Goal: Entertainment & Leisure: Browse casually

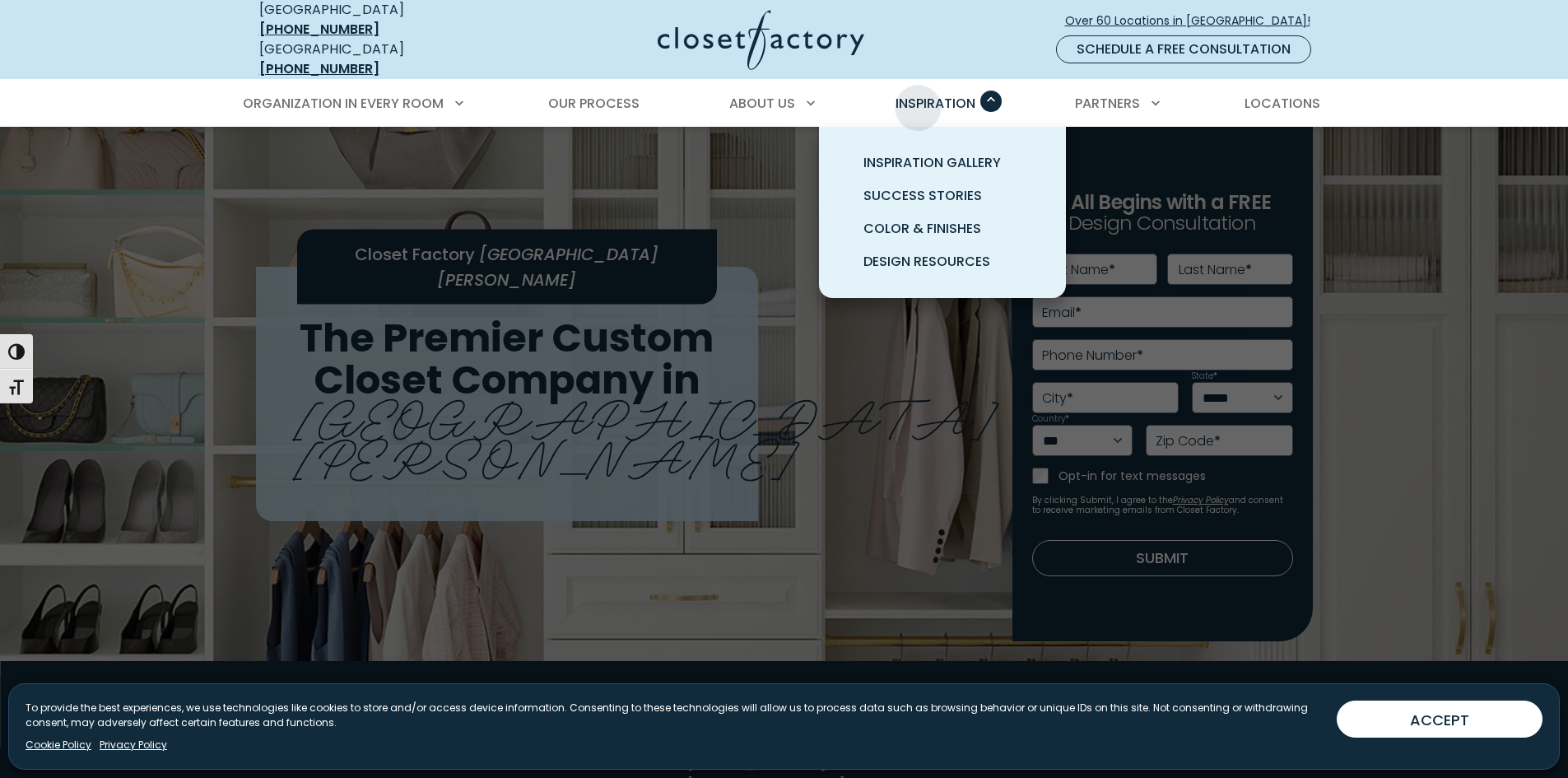
click at [918, 96] on span "Inspiration" at bounding box center [935, 104] width 80 height 19
click at [943, 153] on span "Inspiration Gallery" at bounding box center [932, 163] width 137 height 19
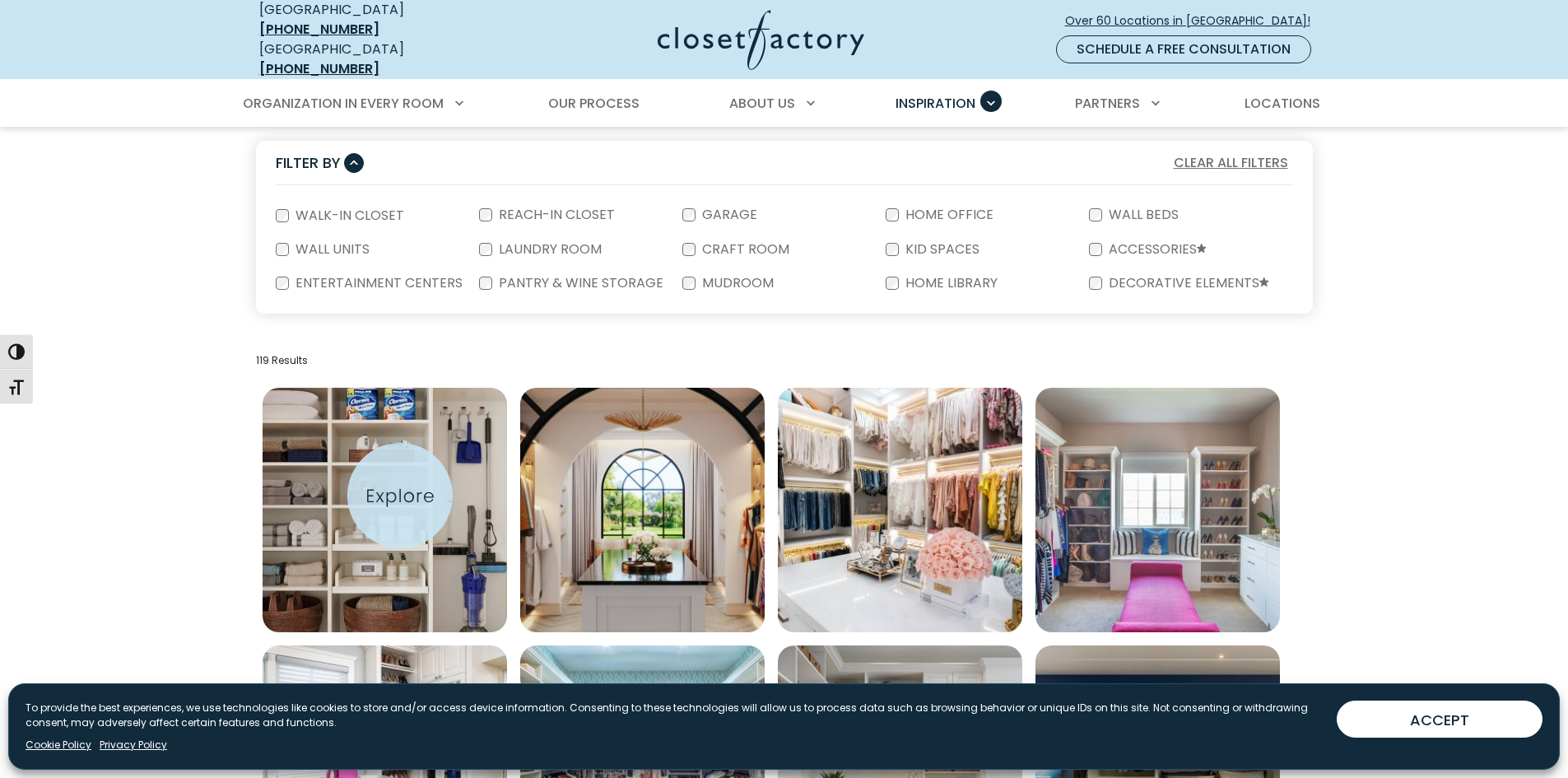
click at [400, 496] on img "Open inspiration gallery to preview enlarged image" at bounding box center [385, 510] width 244 height 244
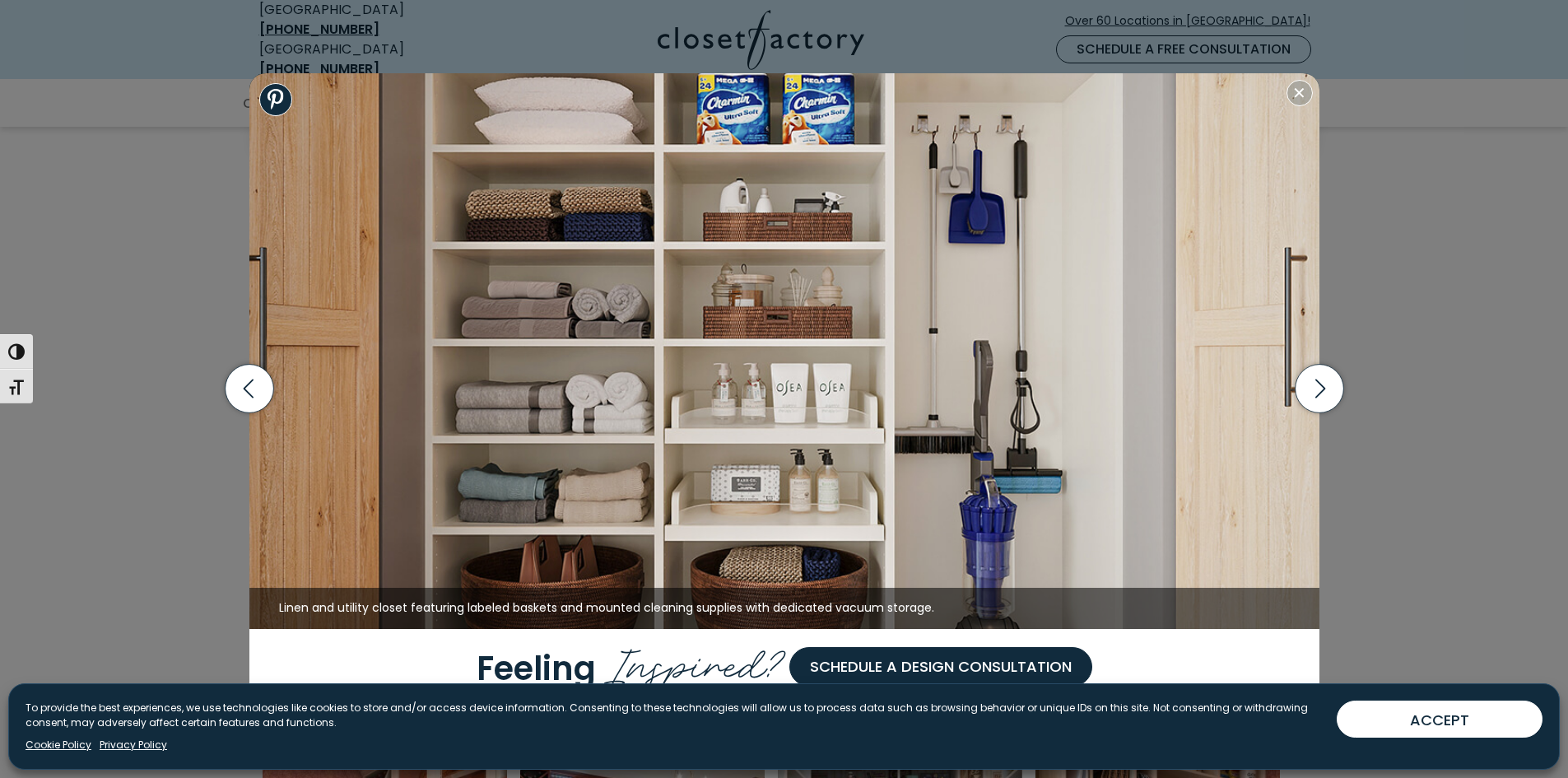
scroll to position [494, 0]
click at [1322, 394] on icon "button" at bounding box center [1318, 389] width 48 height 48
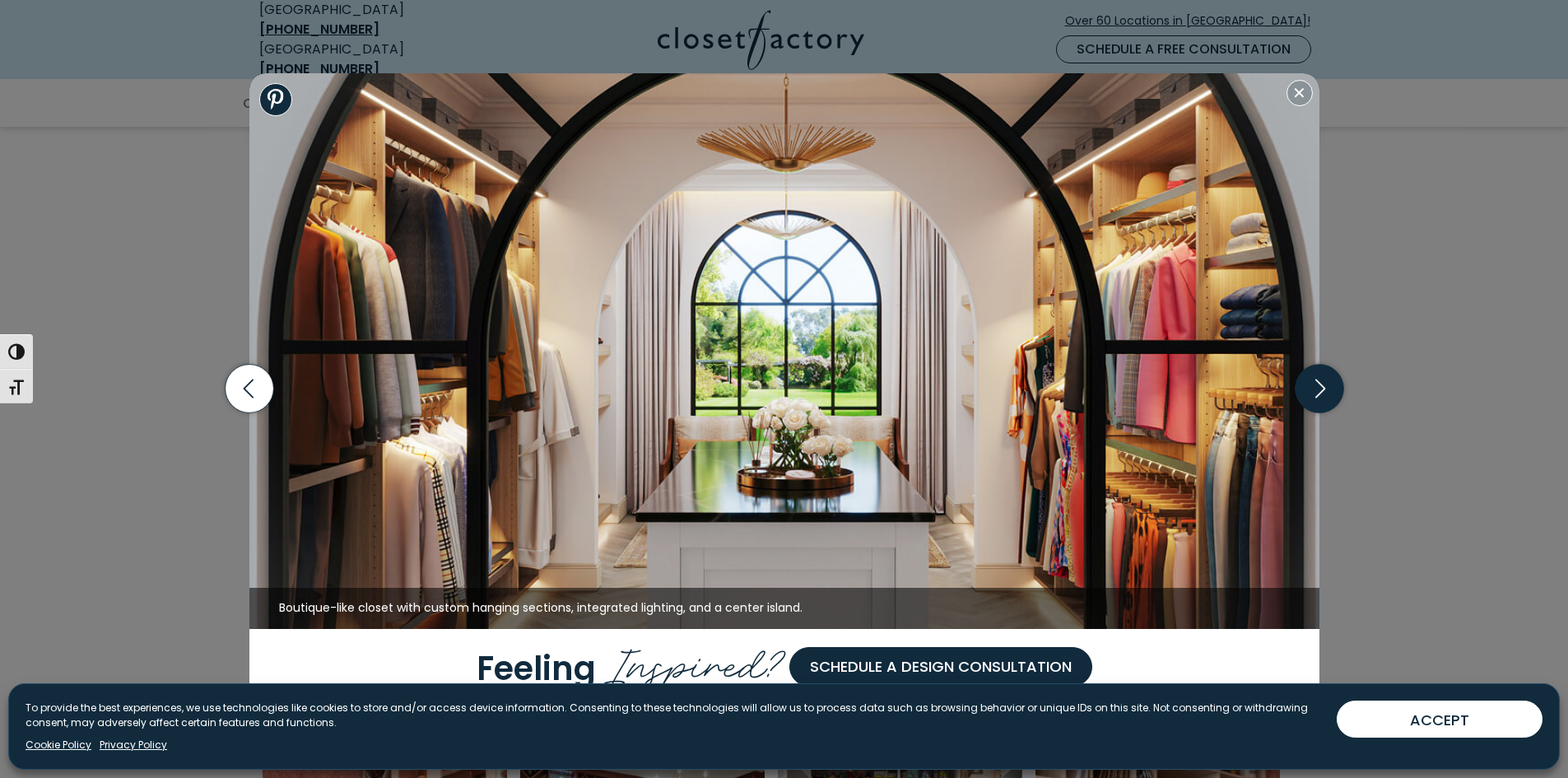
click at [1326, 394] on icon "button" at bounding box center [1318, 389] width 48 height 48
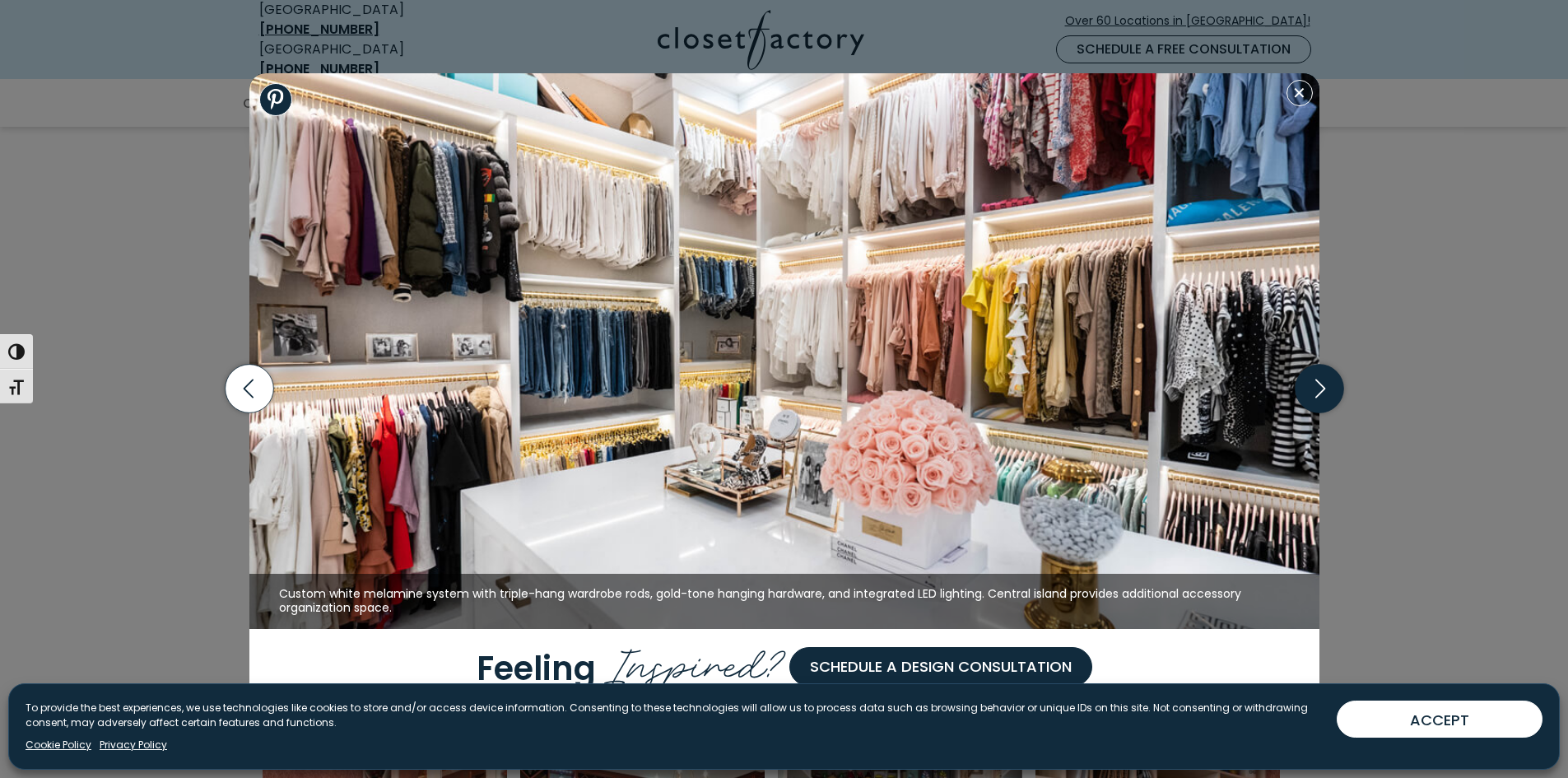
click at [1326, 393] on icon "button" at bounding box center [1318, 389] width 48 height 48
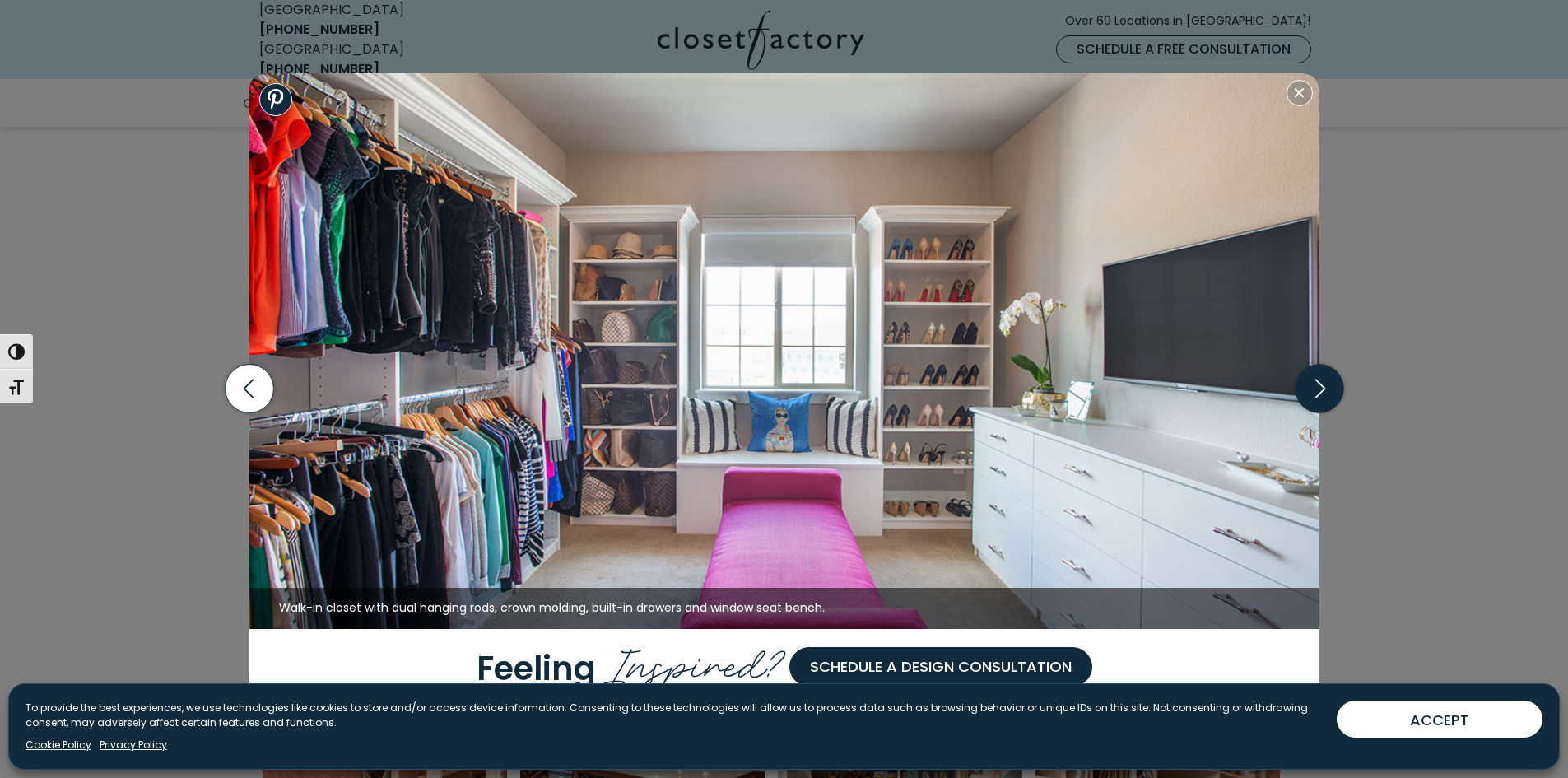
click at [1326, 393] on icon "button" at bounding box center [1318, 389] width 48 height 48
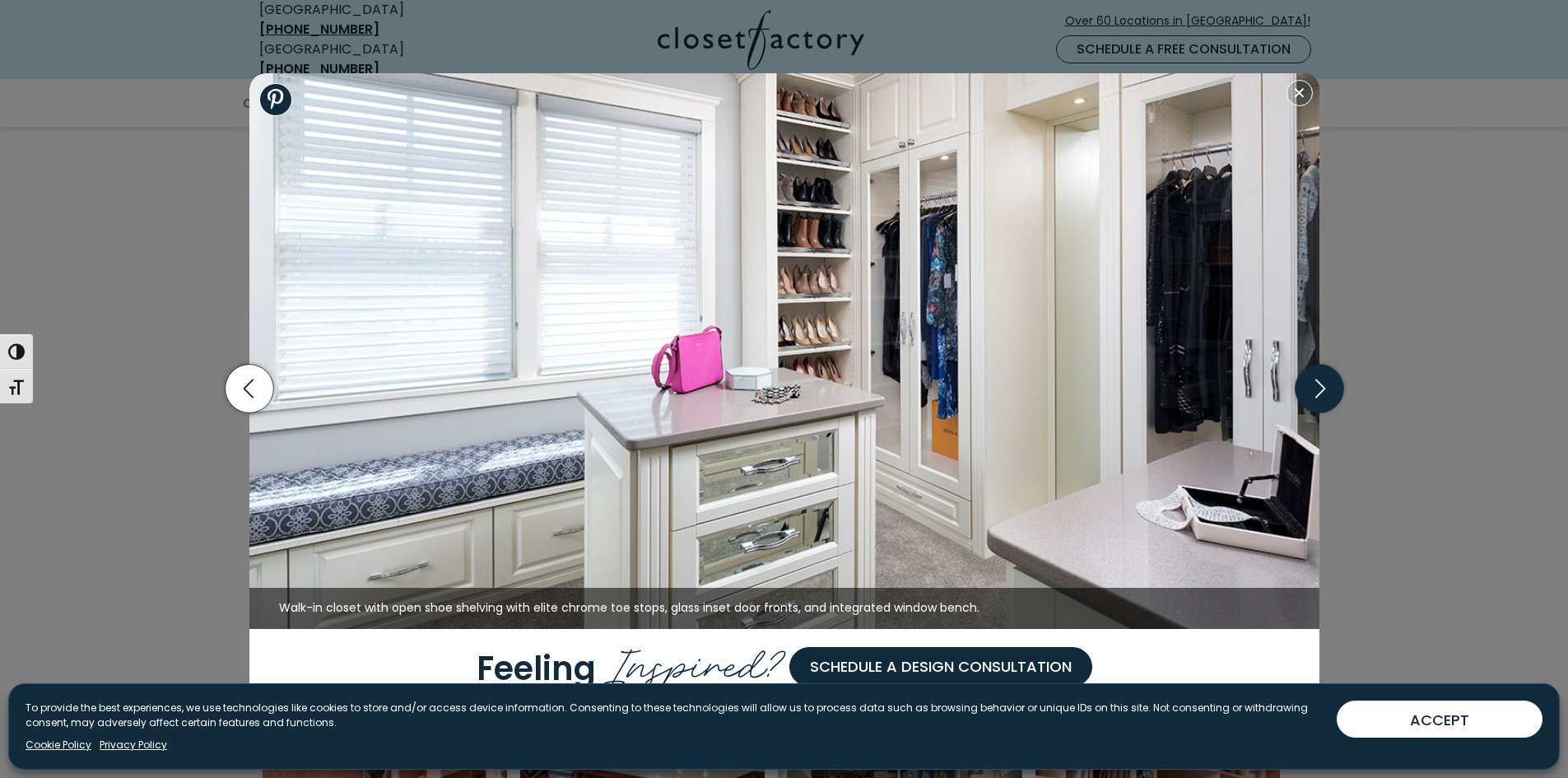
click at [1326, 393] on icon "button" at bounding box center [1318, 389] width 48 height 48
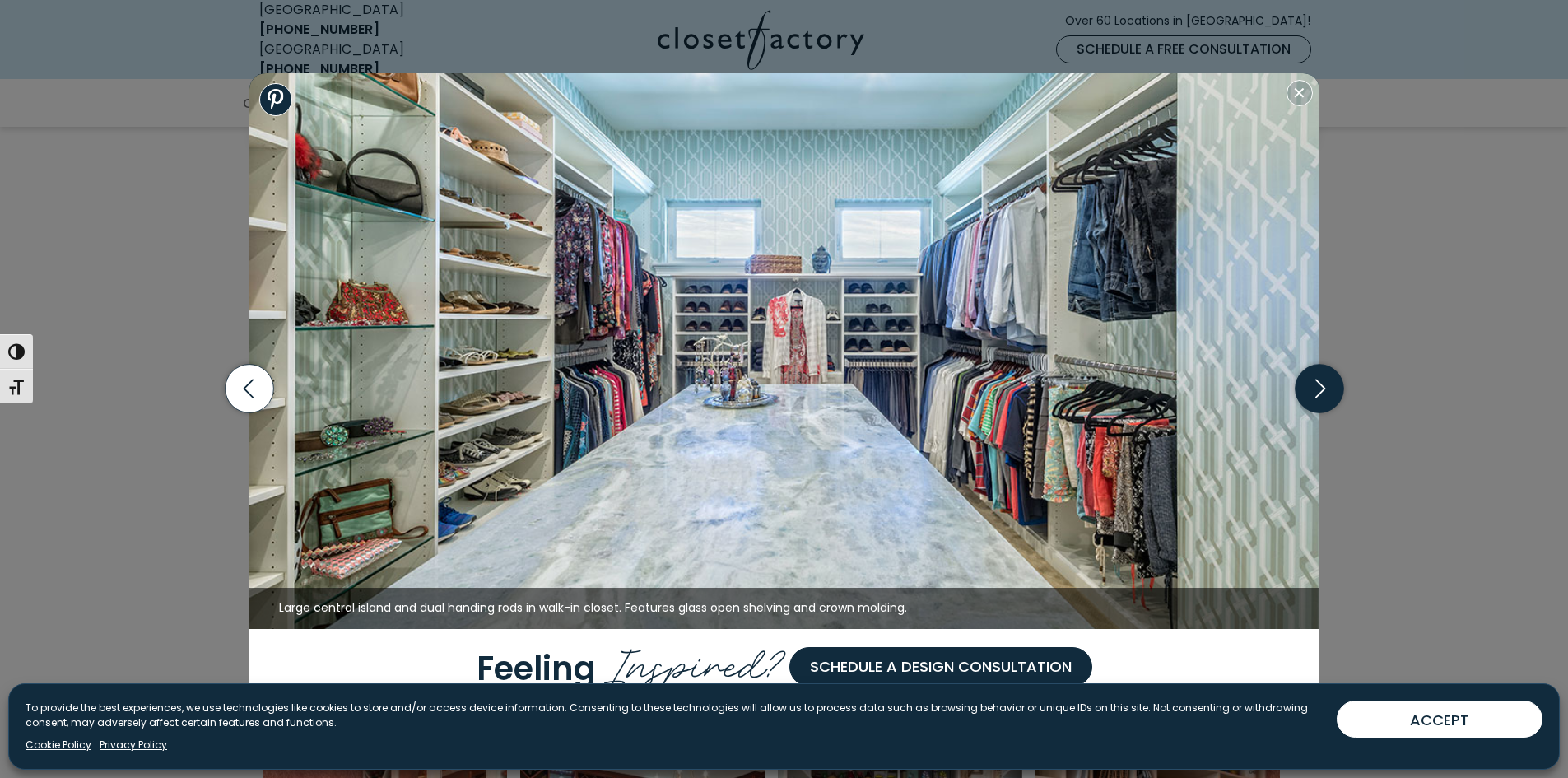
click at [1339, 382] on icon "button" at bounding box center [1318, 389] width 48 height 48
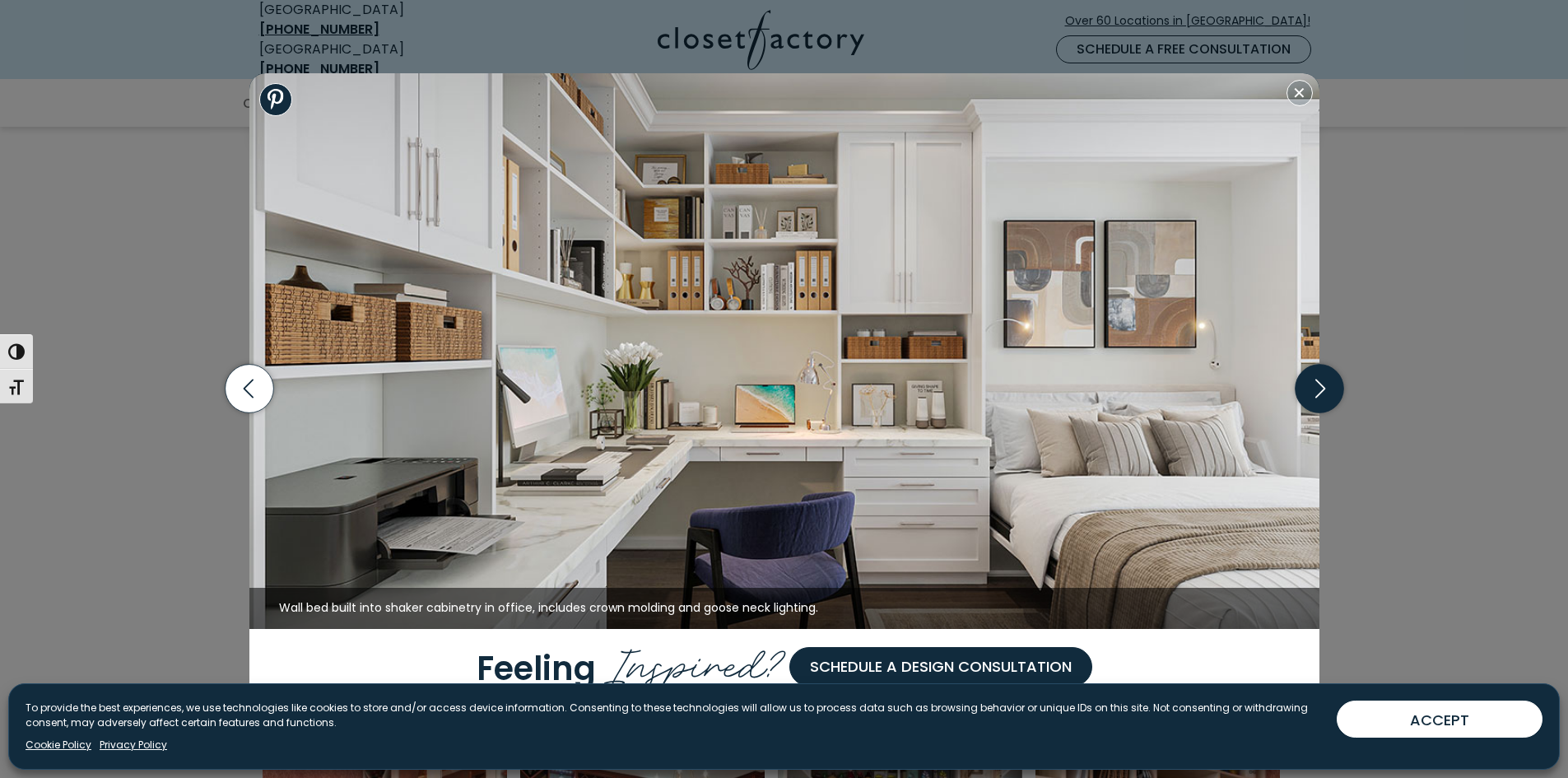
click at [1326, 394] on icon "button" at bounding box center [1318, 389] width 48 height 48
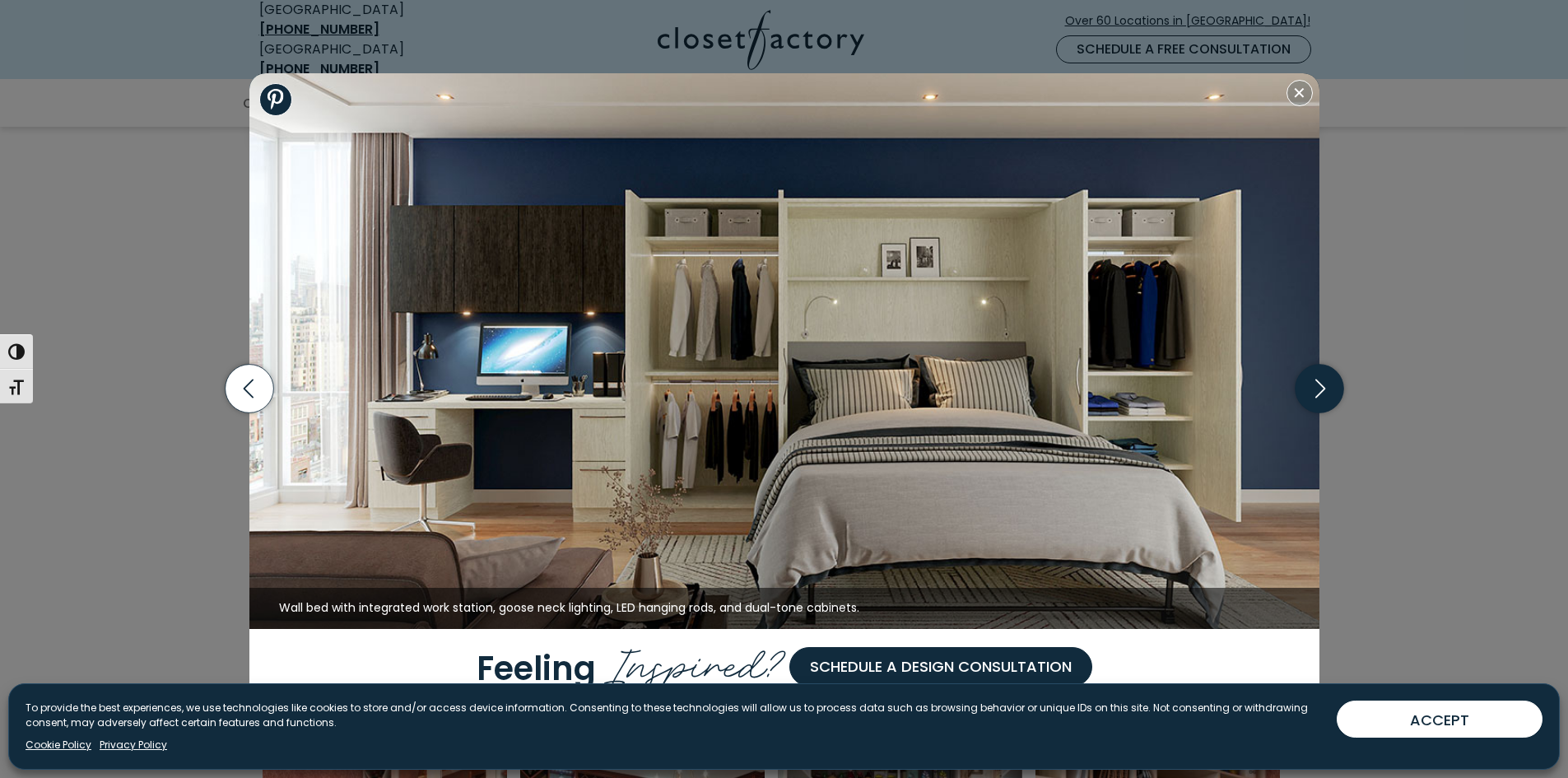
click at [1326, 394] on icon "button" at bounding box center [1318, 389] width 48 height 48
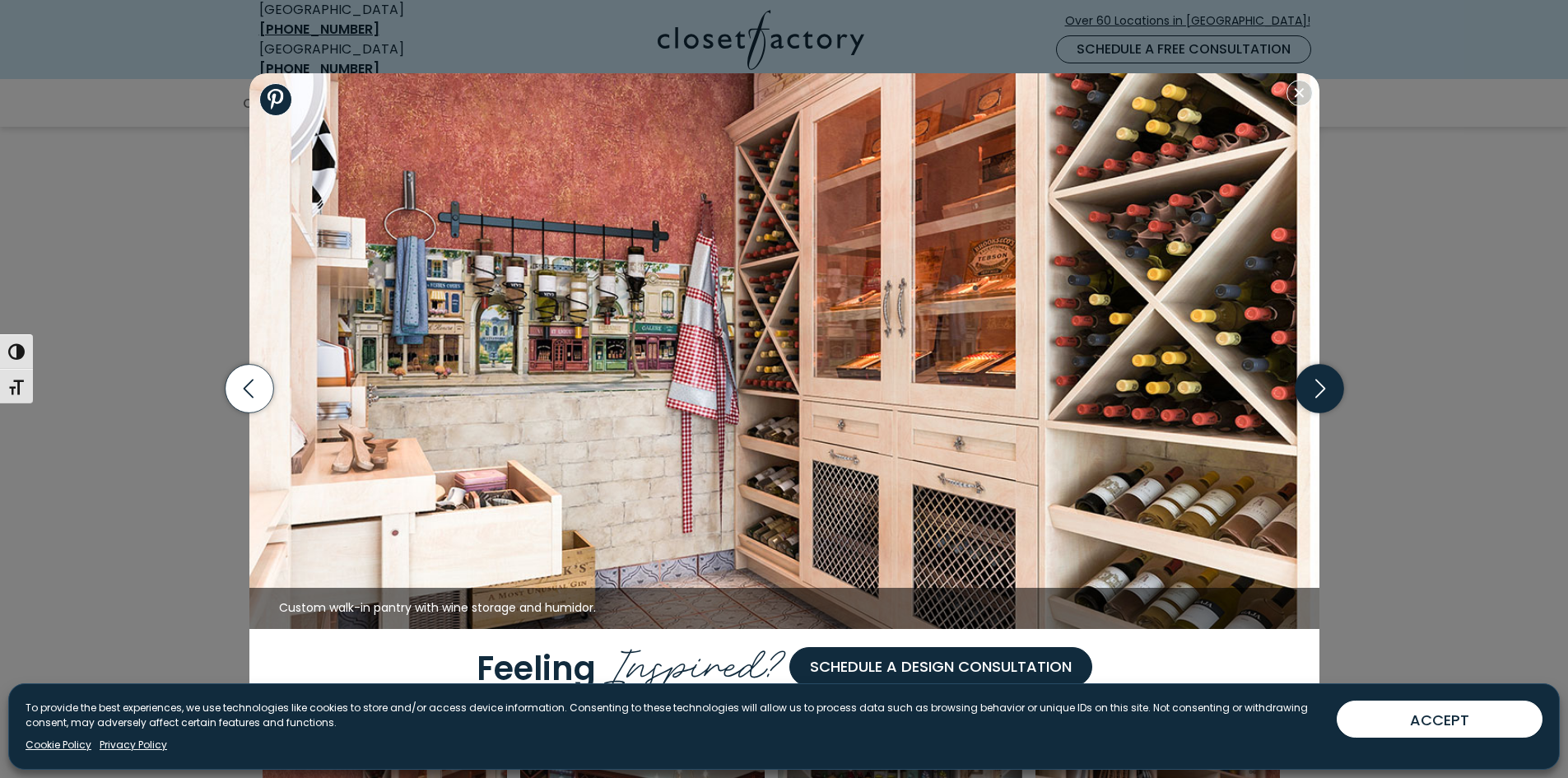
click at [1324, 396] on icon "button" at bounding box center [1318, 389] width 48 height 48
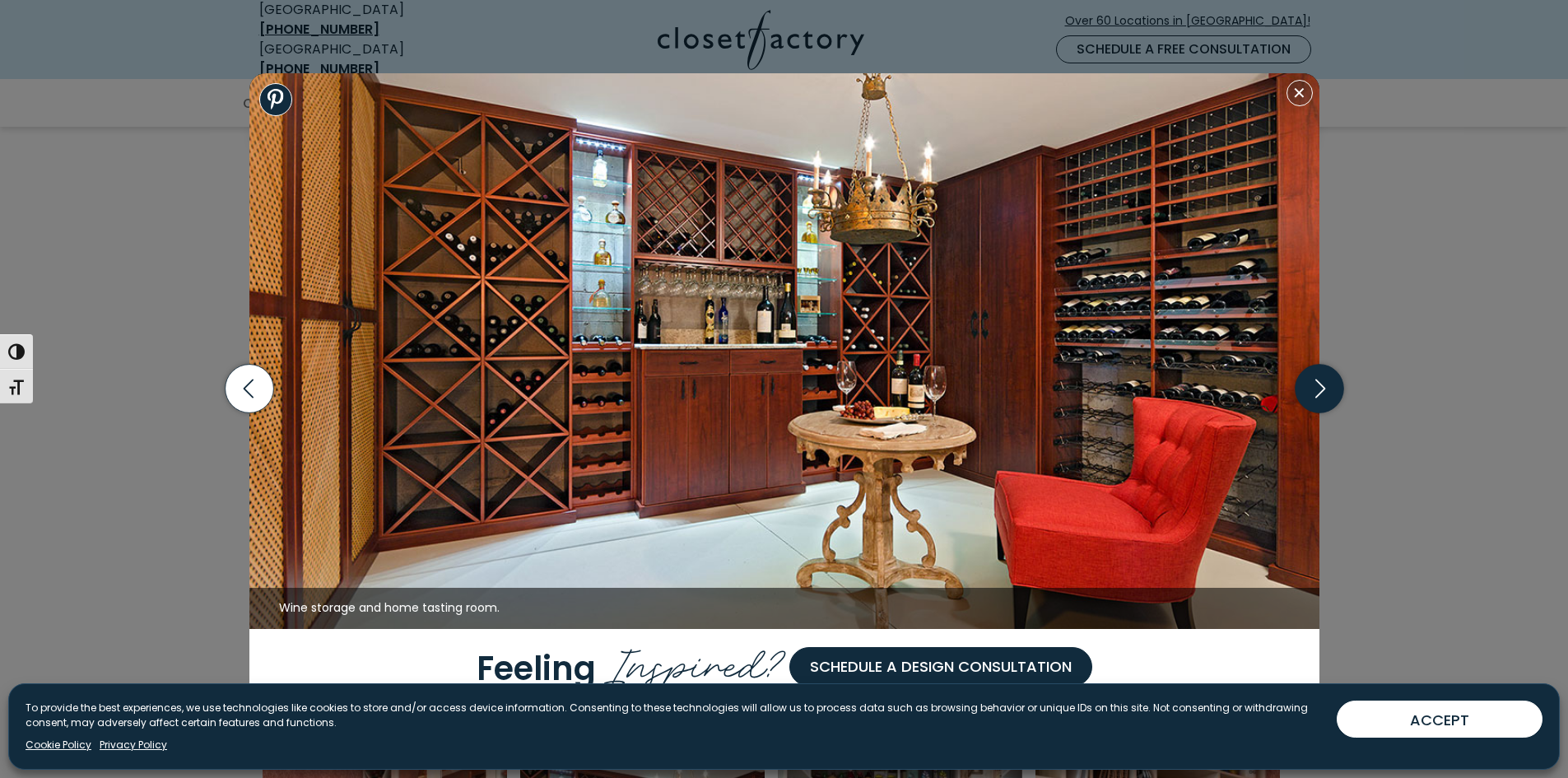
click at [1324, 396] on icon "button" at bounding box center [1318, 389] width 48 height 48
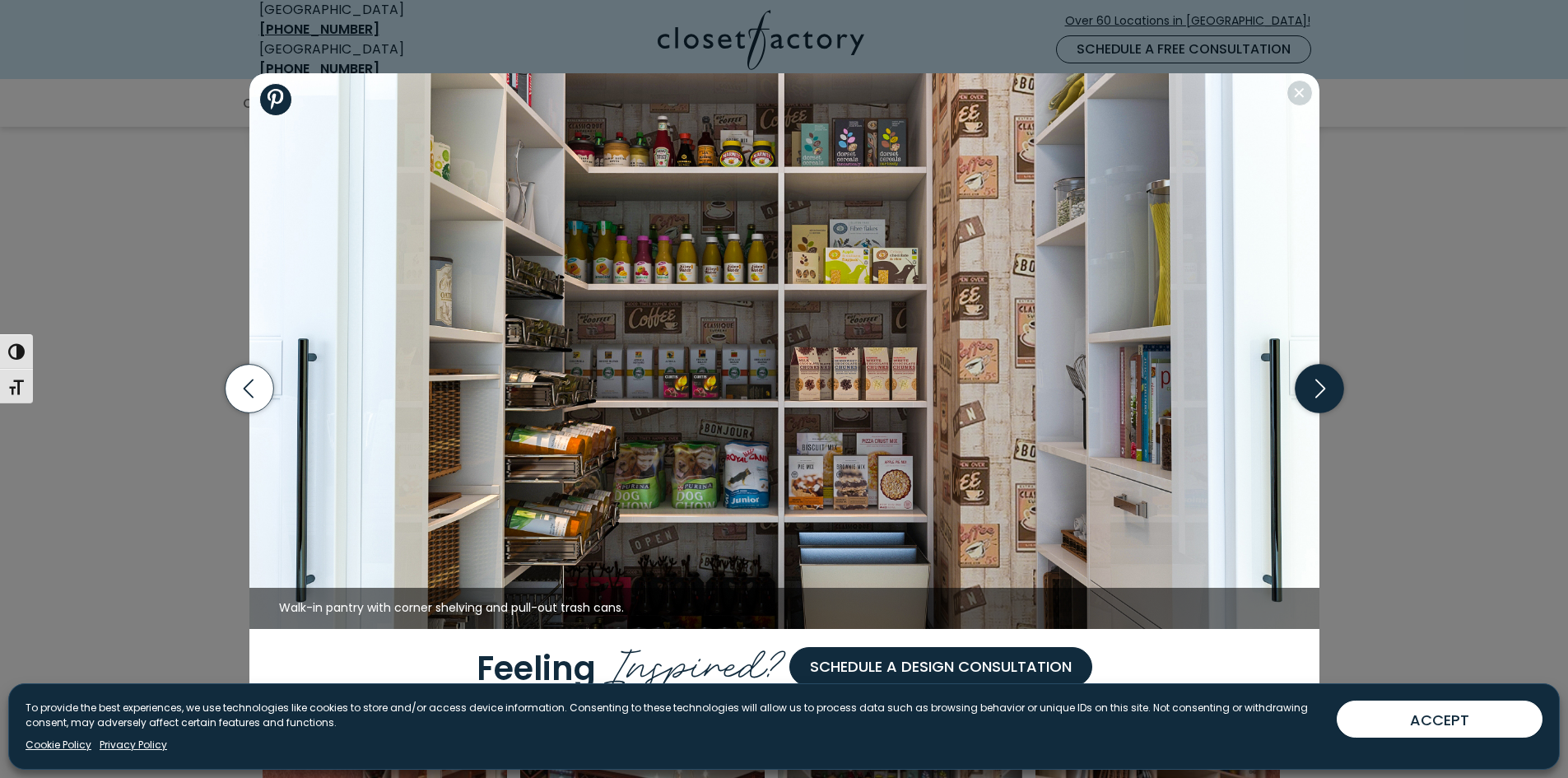
click at [1315, 389] on icon "button" at bounding box center [1318, 389] width 48 height 48
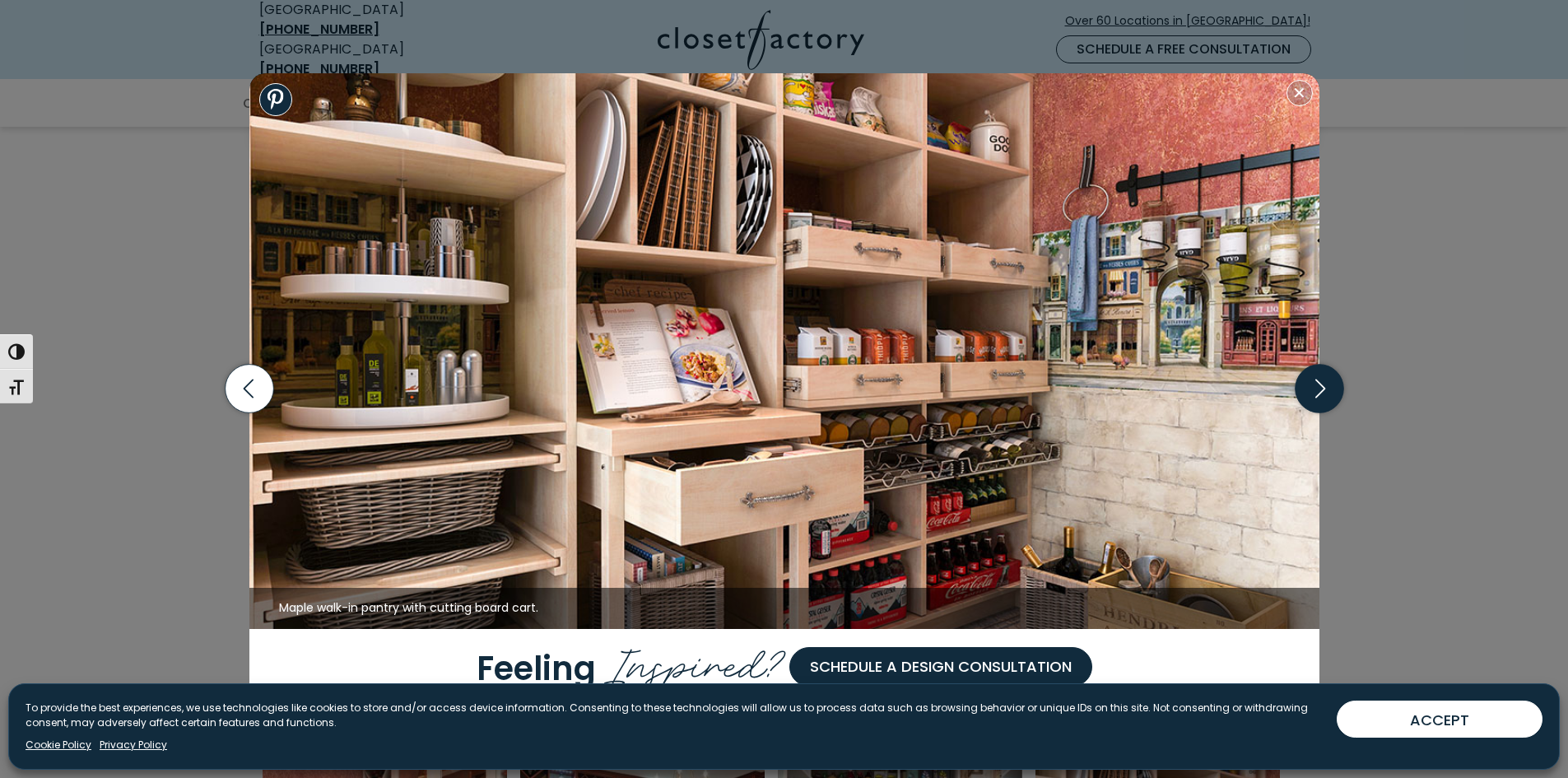
click at [1315, 388] on icon "button" at bounding box center [1318, 389] width 48 height 48
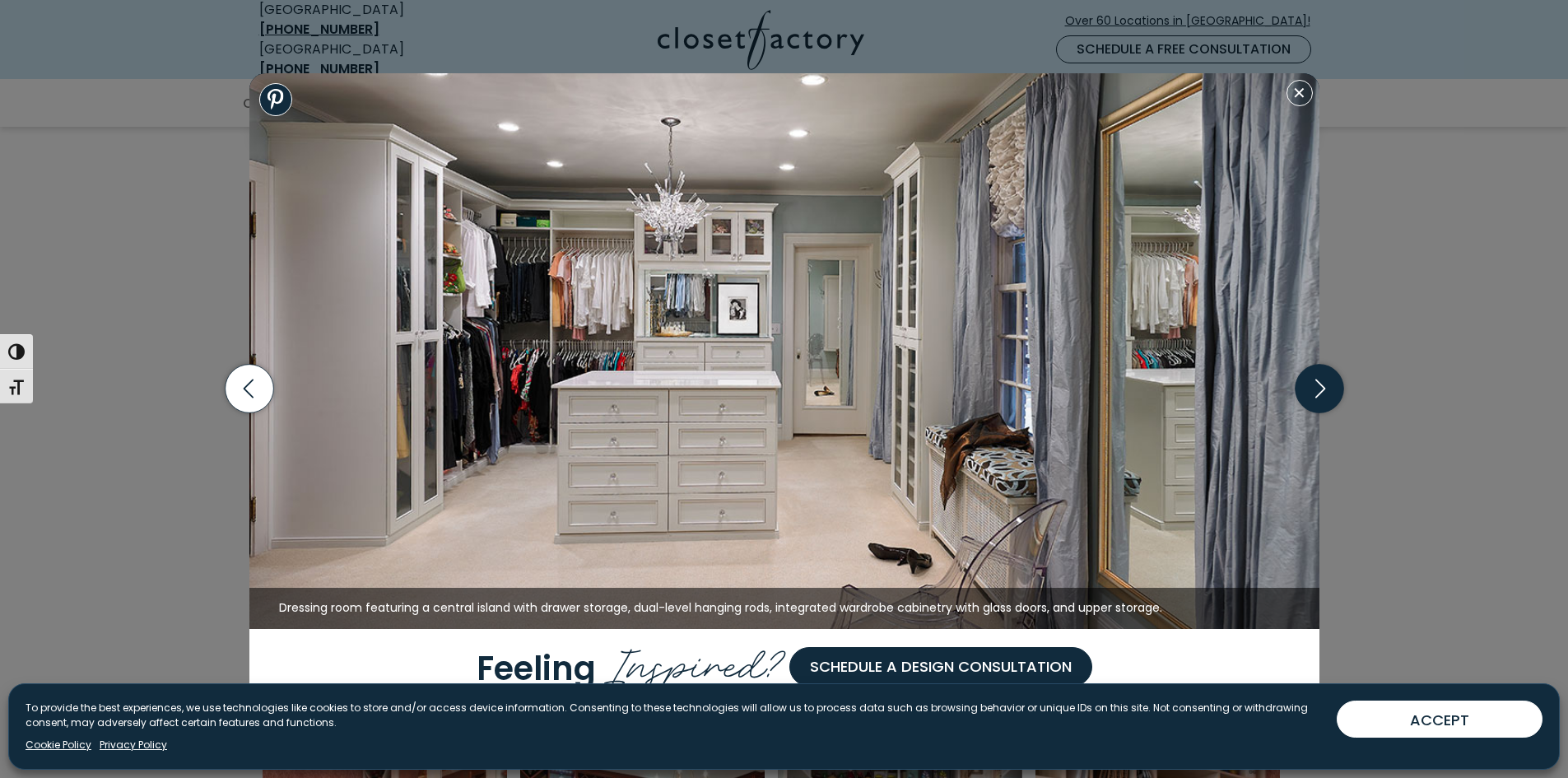
click at [1314, 388] on icon "button" at bounding box center [1318, 389] width 48 height 48
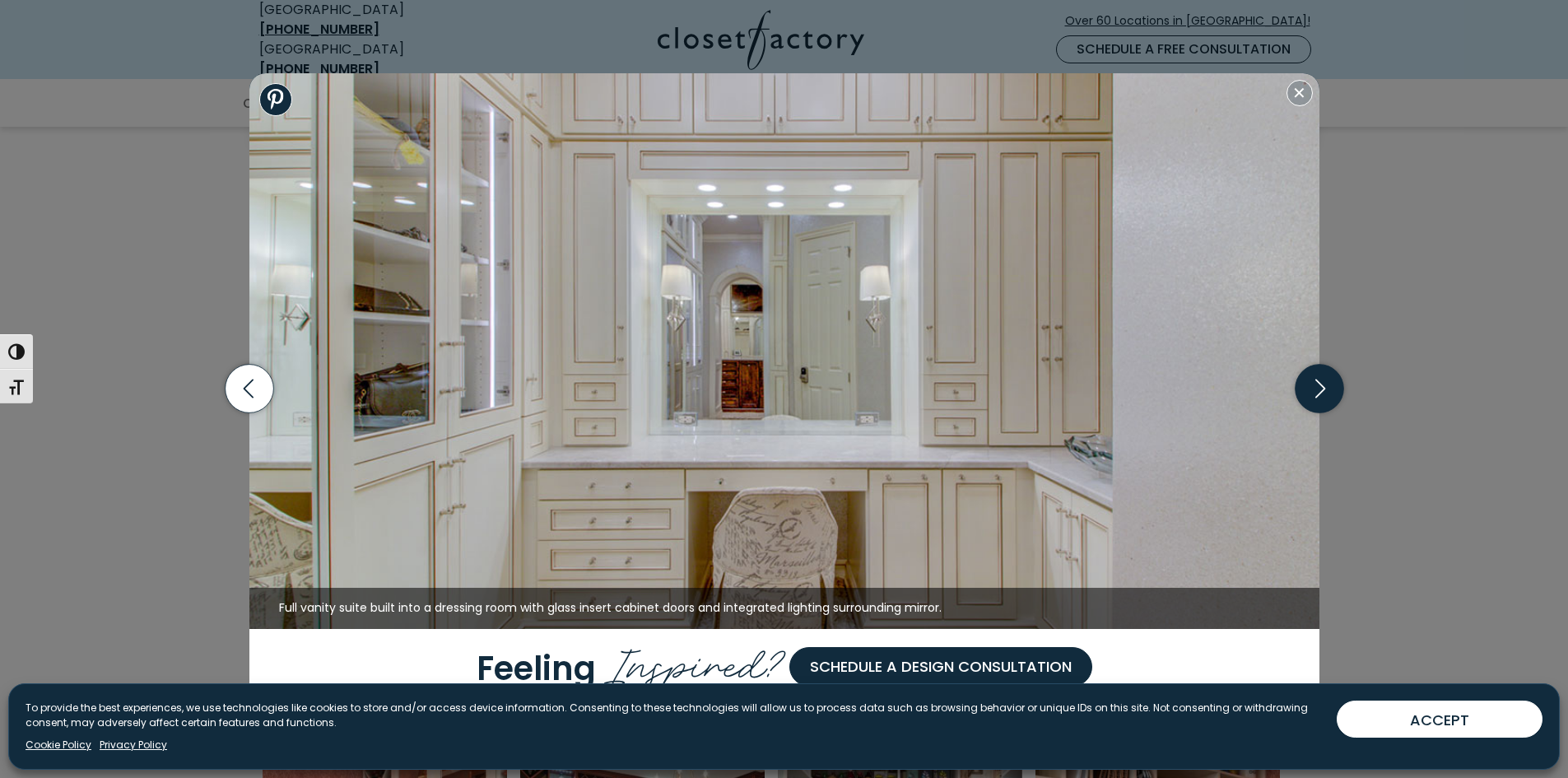
click at [1327, 389] on icon "button" at bounding box center [1318, 389] width 48 height 48
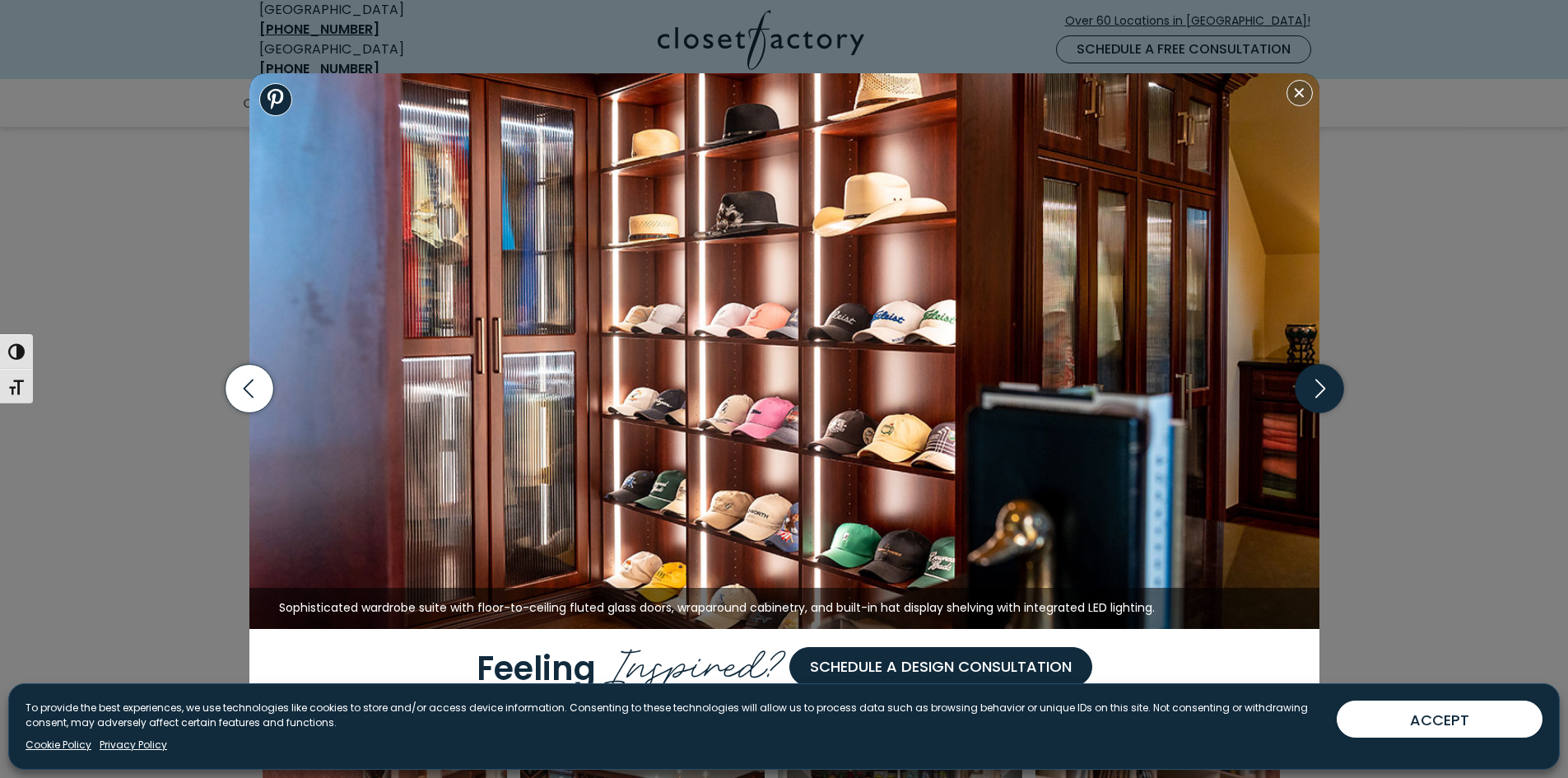
click at [1327, 389] on icon "button" at bounding box center [1318, 389] width 48 height 48
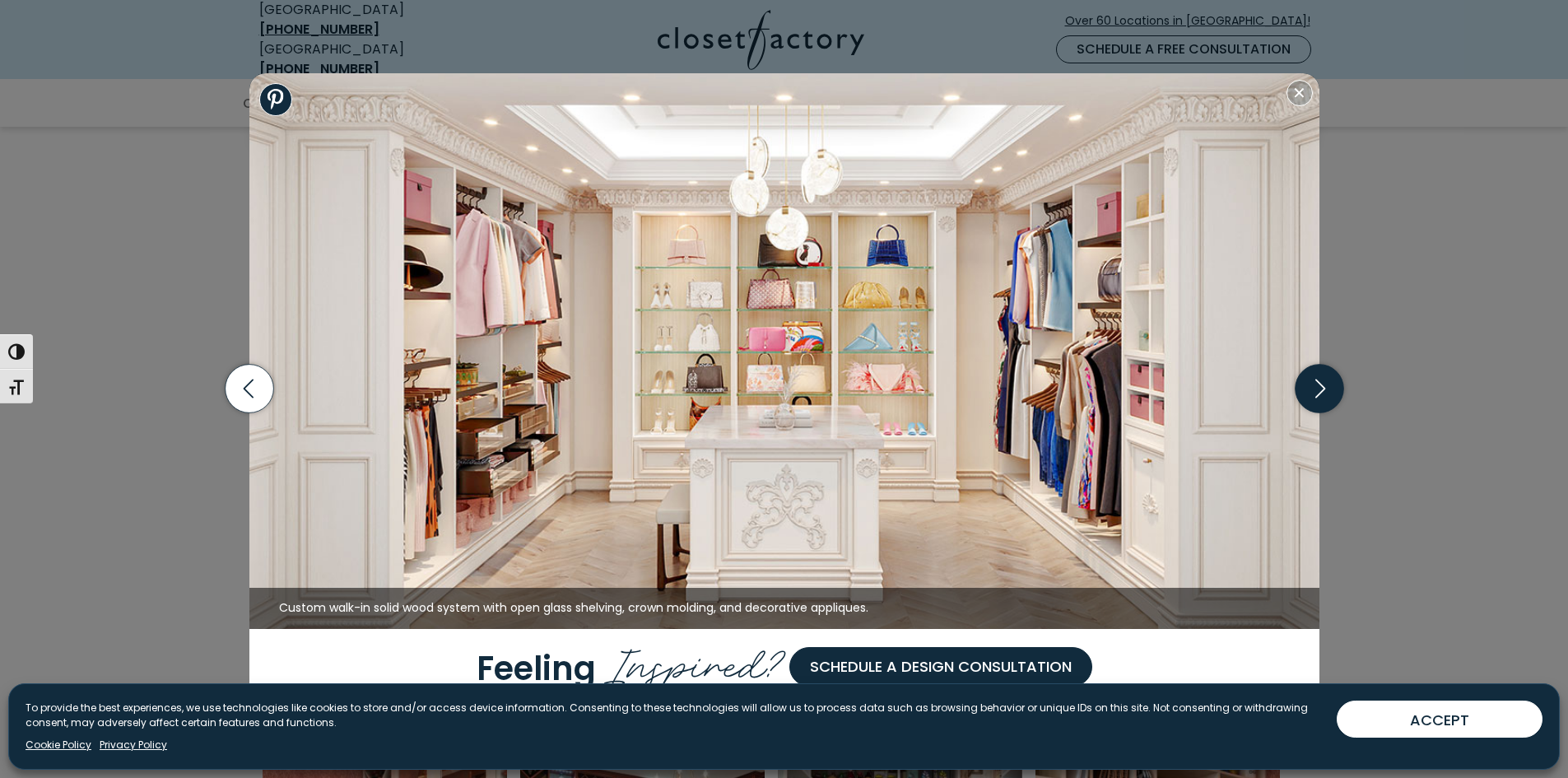
click at [1322, 389] on icon "button" at bounding box center [1318, 389] width 48 height 48
